Goal: Transaction & Acquisition: Purchase product/service

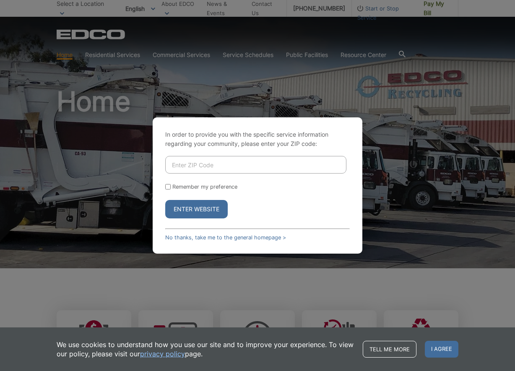
click at [217, 167] on input "Enter ZIP Code" at bounding box center [255, 165] width 181 height 18
type input "92026"
drag, startPoint x: 167, startPoint y: 187, endPoint x: 174, endPoint y: 194, distance: 9.8
click at [168, 188] on input "Remember my preference" at bounding box center [167, 186] width 5 height 5
checkbox input "true"
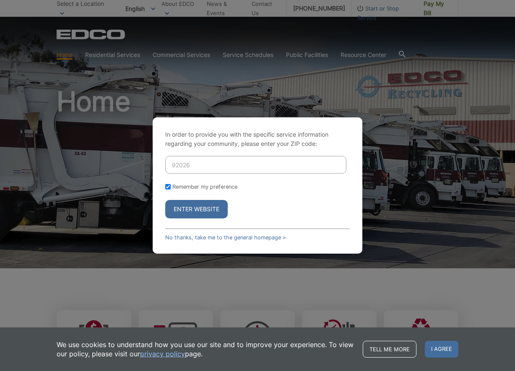
click at [205, 208] on button "Enter Website" at bounding box center [196, 209] width 63 height 18
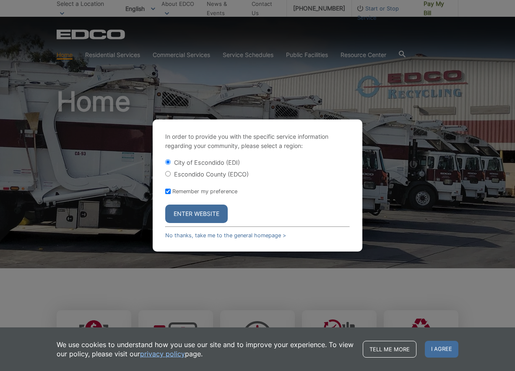
click at [164, 173] on div "In order to provide you with the specific service information regarding your co…" at bounding box center [258, 186] width 210 height 132
click at [167, 173] on input "Escondido County (EDCO)" at bounding box center [167, 173] width 5 height 5
radio input "true"
click at [209, 213] on button "Enter Website" at bounding box center [196, 214] width 63 height 18
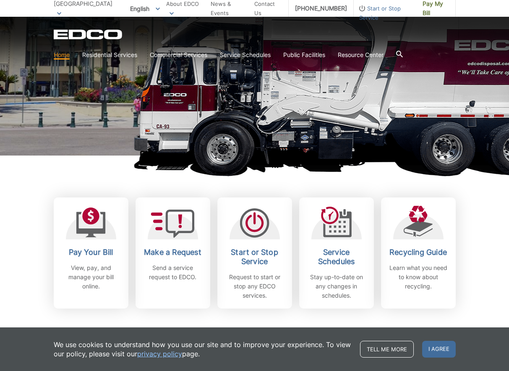
scroll to position [126, 0]
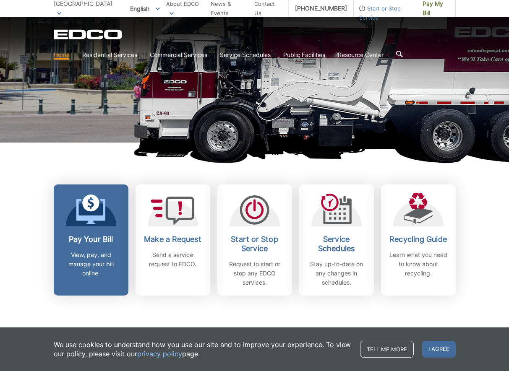
click at [91, 226] on span at bounding box center [90, 211] width 29 height 32
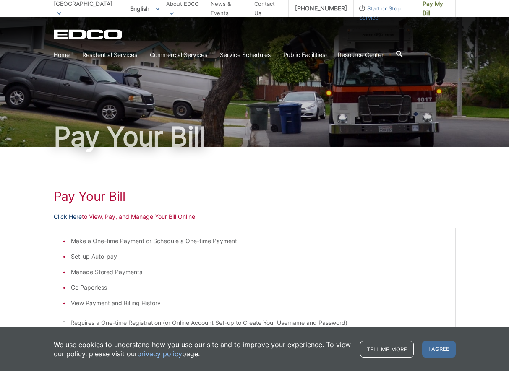
click at [66, 216] on link "Click Here" at bounding box center [68, 216] width 28 height 9
